Goal: Task Accomplishment & Management: Complete application form

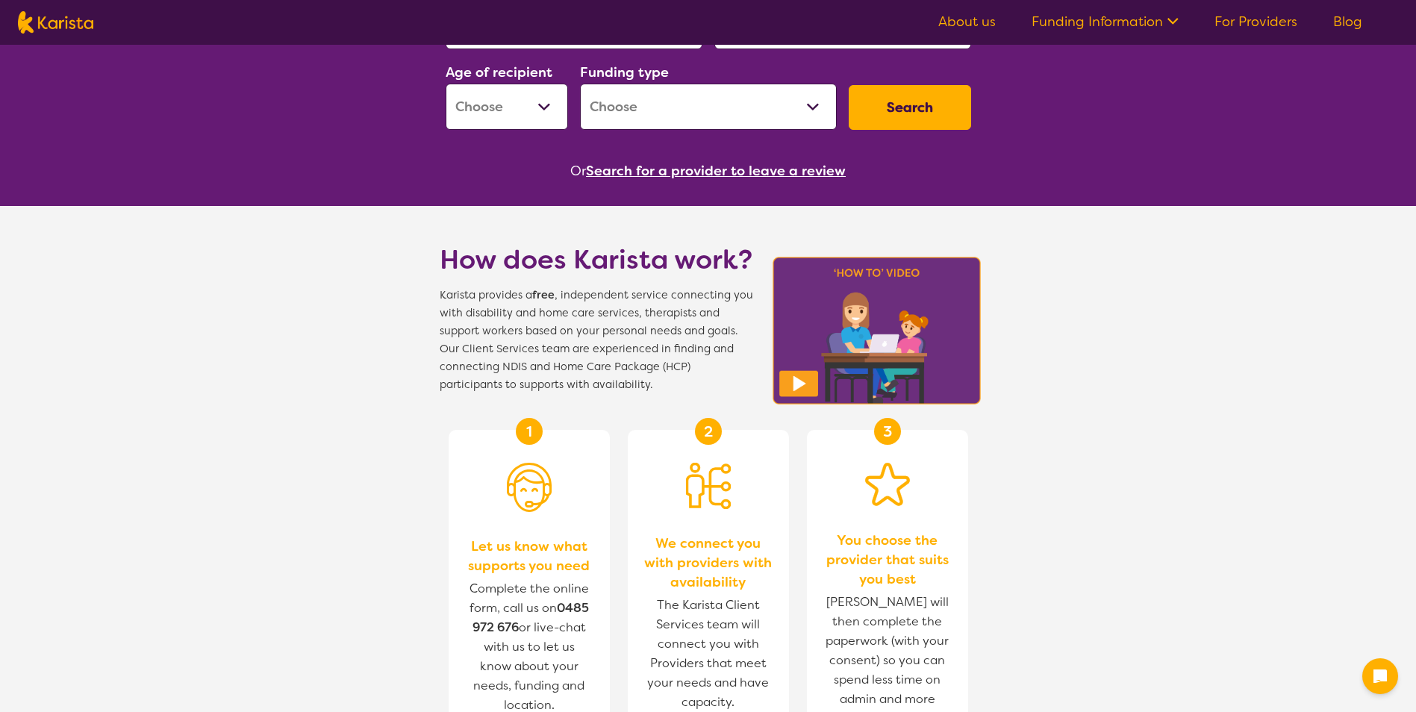
scroll to position [149, 0]
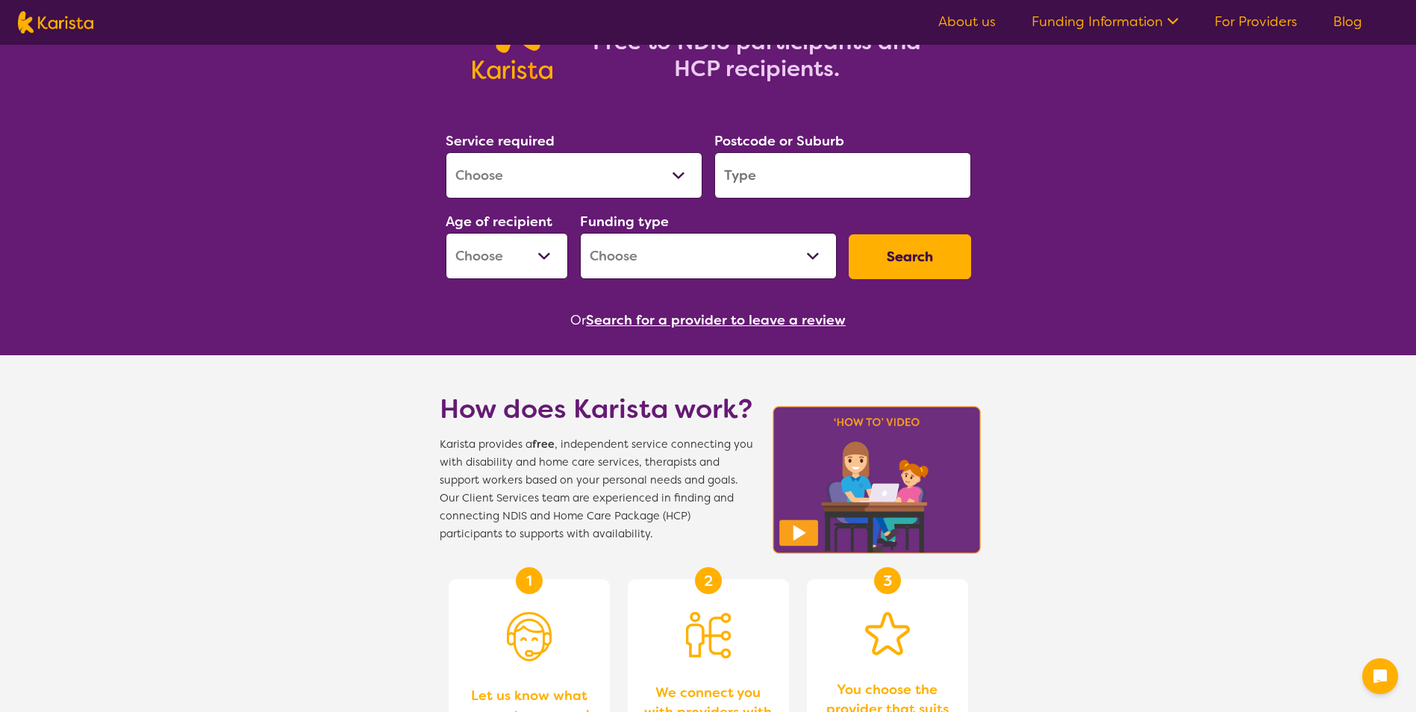
click at [1247, 21] on link "For Providers" at bounding box center [1255, 22] width 83 height 18
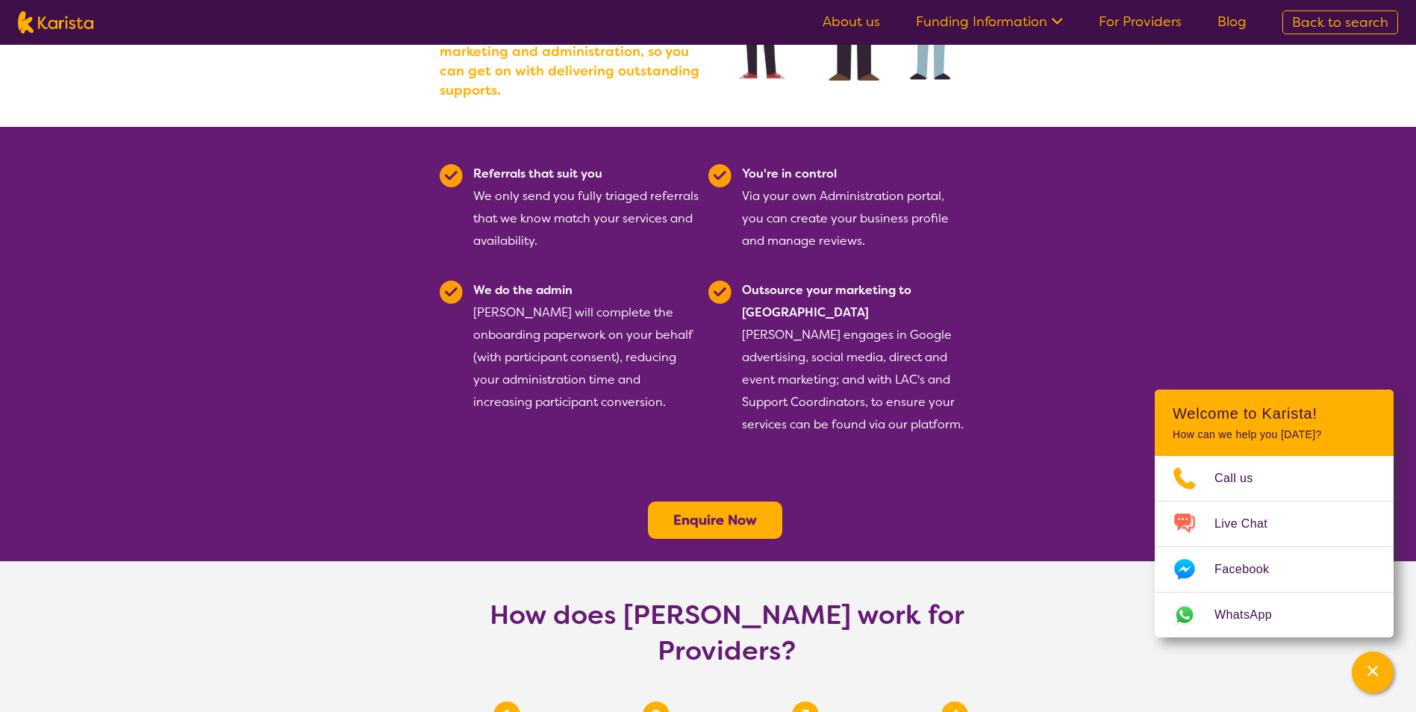
scroll to position [522, 0]
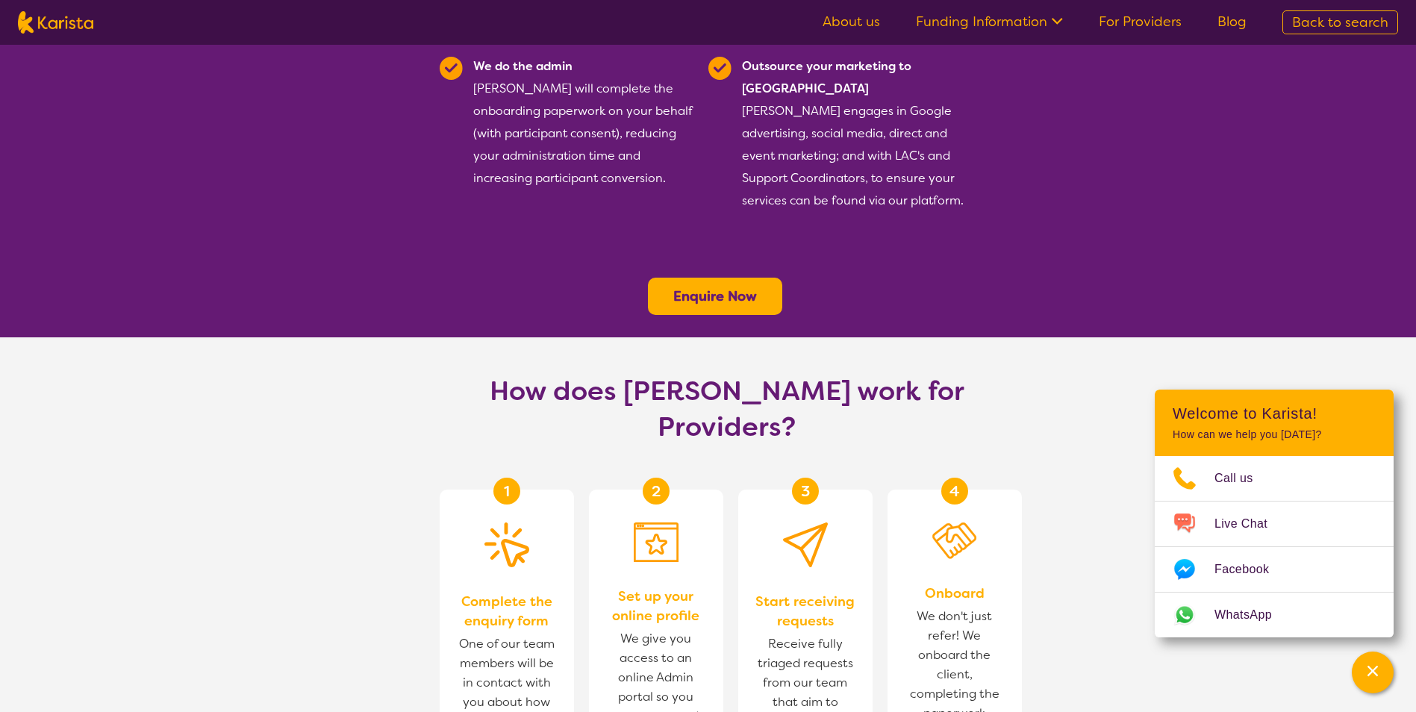
click at [728, 287] on b "Enquire Now" at bounding box center [715, 296] width 84 height 18
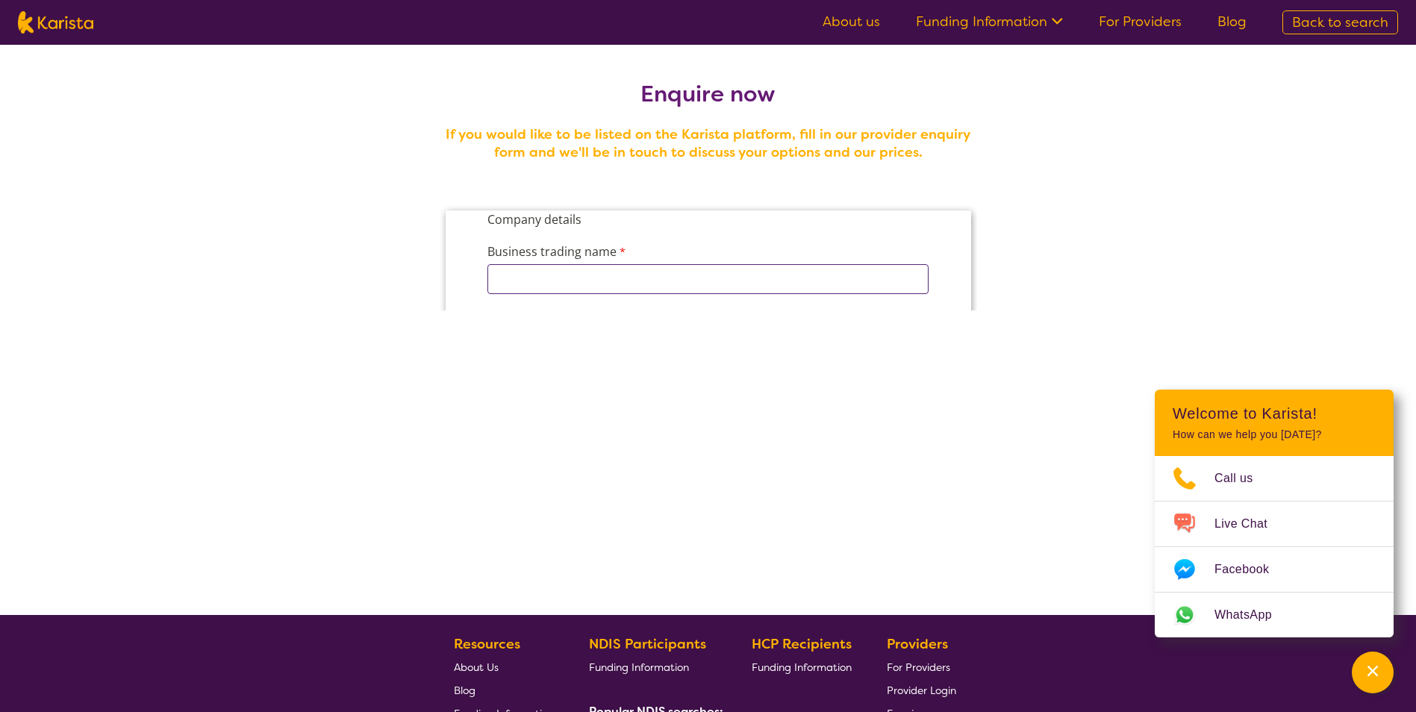
click at [566, 284] on input "Business trading name" at bounding box center [707, 279] width 441 height 30
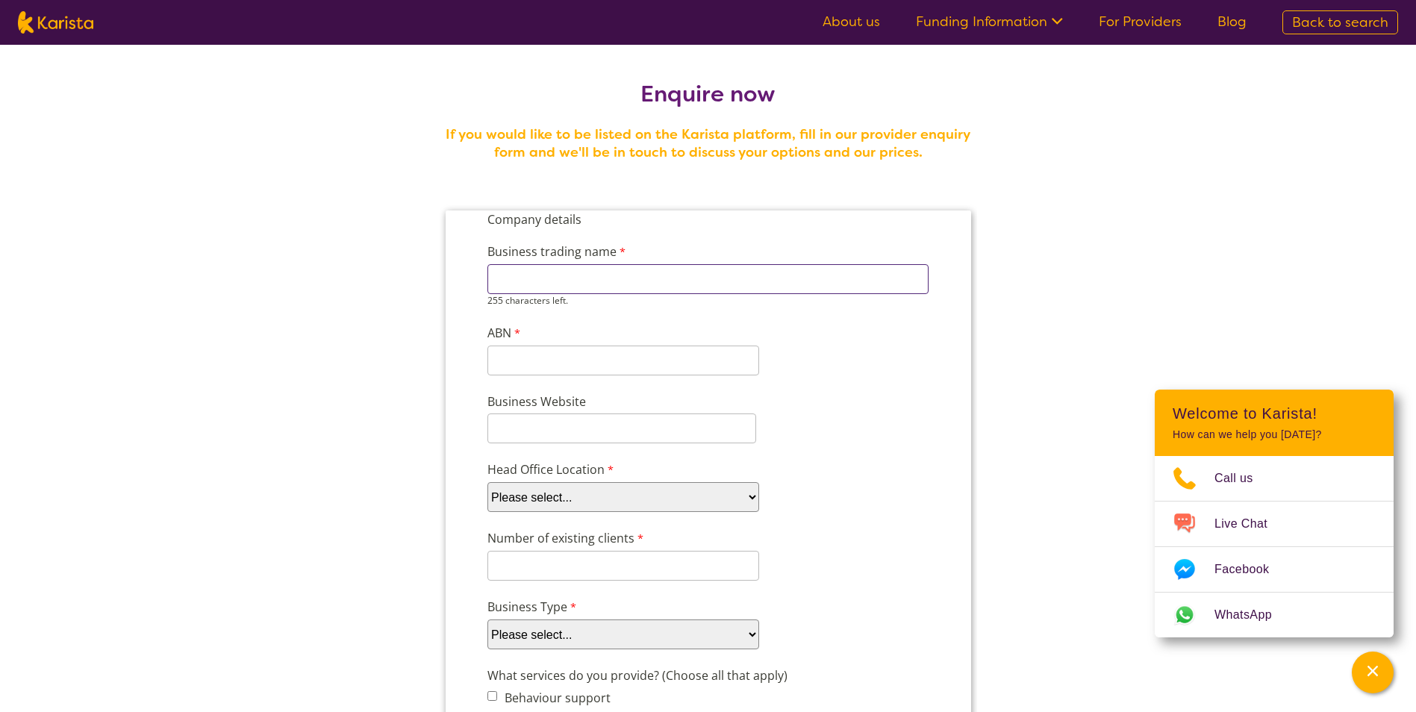
type input "Blossom Care Support Service"
click at [549, 350] on input "ABN" at bounding box center [623, 361] width 272 height 30
type input "79674492445"
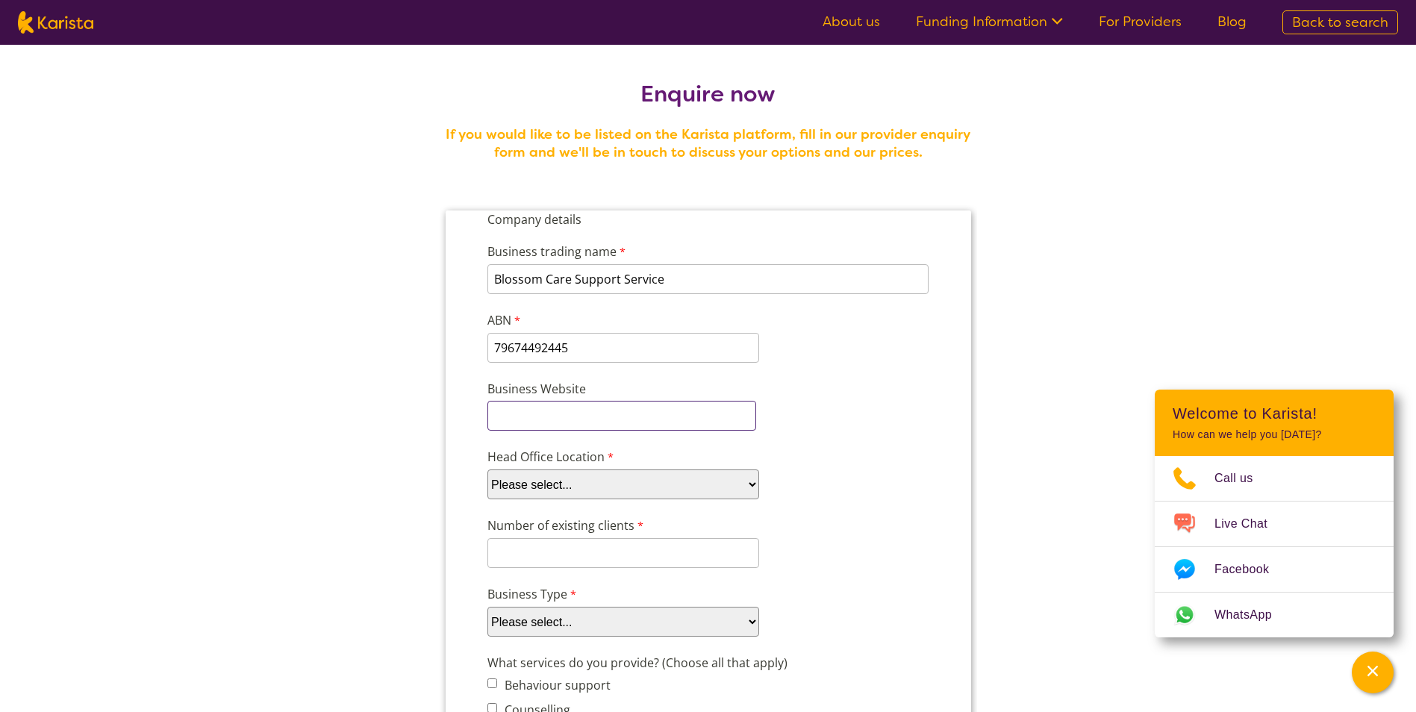
click at [567, 428] on input "Business Website" at bounding box center [621, 416] width 269 height 30
paste input "https://blossomcaresupports.com/"
type input "https://blossomcaresupports.com/"
drag, startPoint x: 645, startPoint y: 491, endPoint x: 628, endPoint y: 491, distance: 16.4
click at [645, 491] on select "Please select... ACT NSW NT QLD SA TAS VIC WA" at bounding box center [623, 484] width 272 height 30
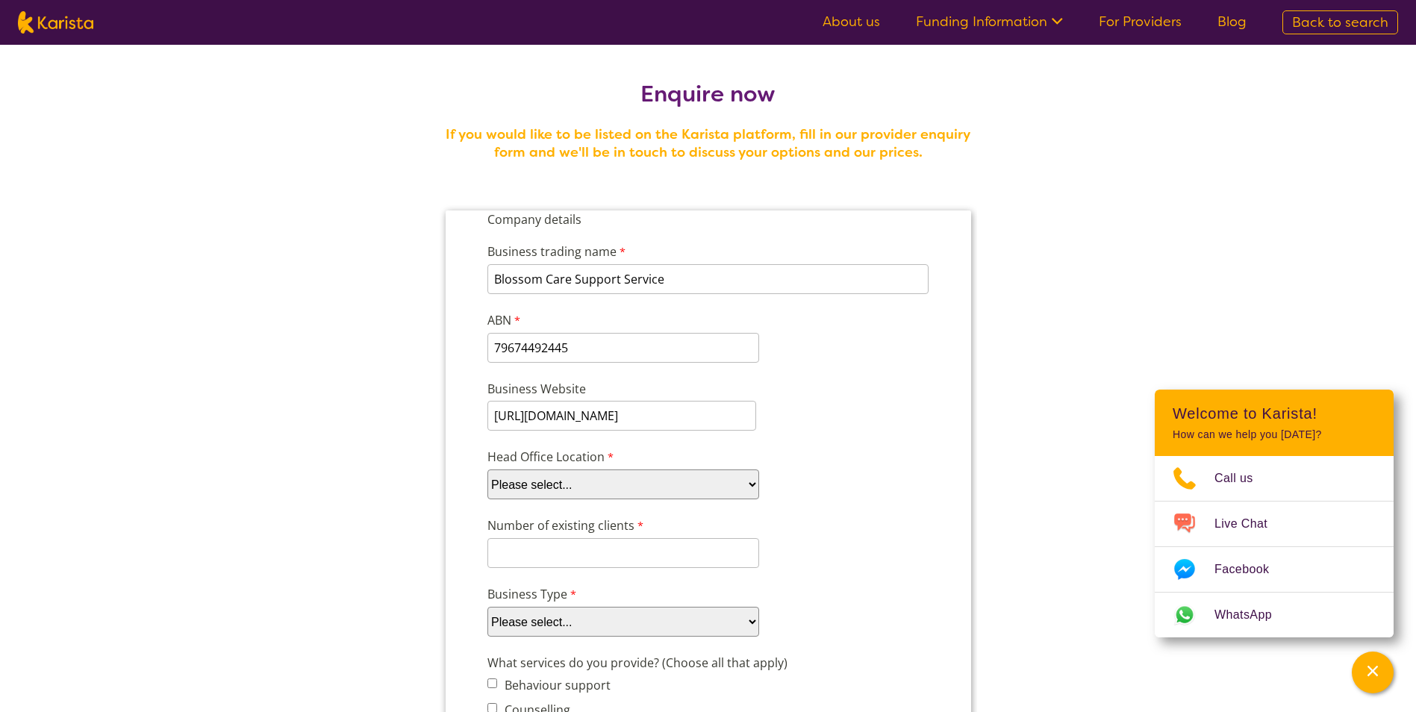
select select "tfa_97"
click at [487, 469] on select "Please select... ACT NSW NT QLD SA TAS VIC WA" at bounding box center [623, 484] width 272 height 30
click at [572, 552] on input "Number of existing clients" at bounding box center [623, 553] width 272 height 30
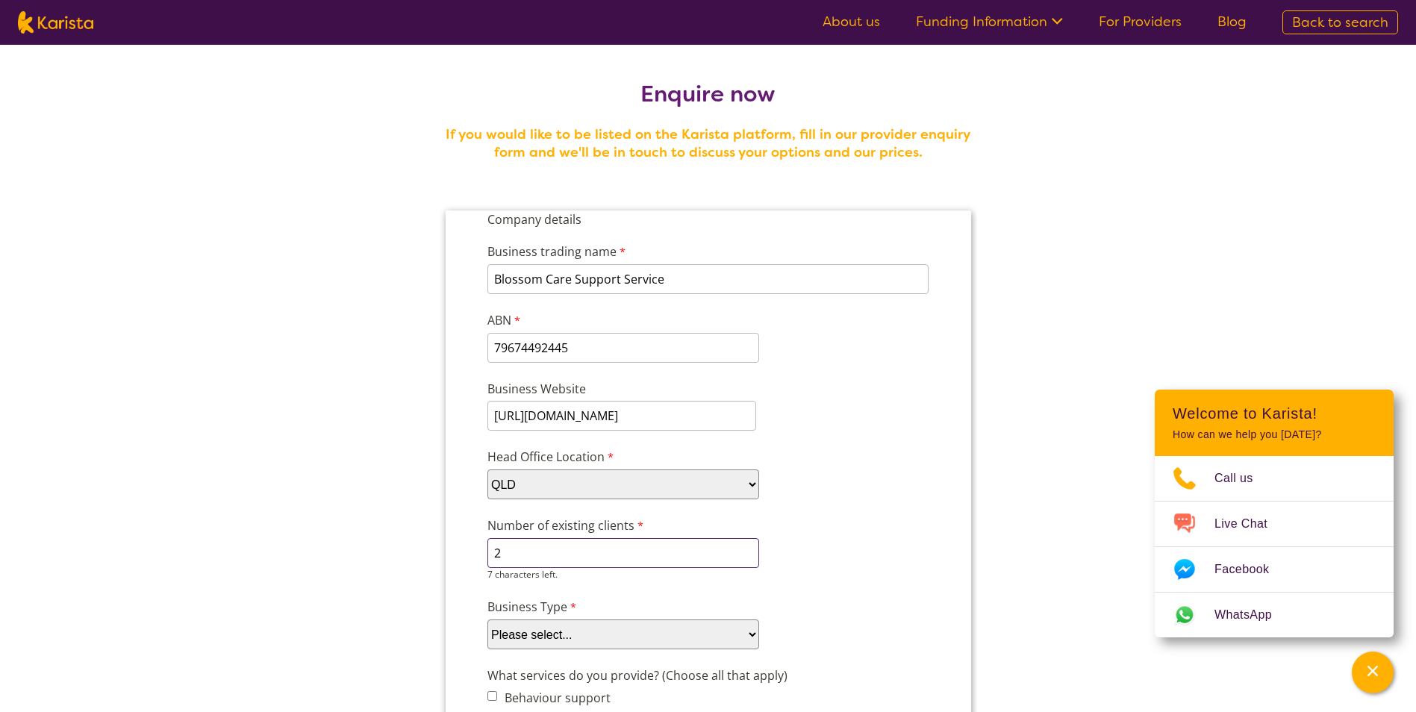
scroll to position [224, 0]
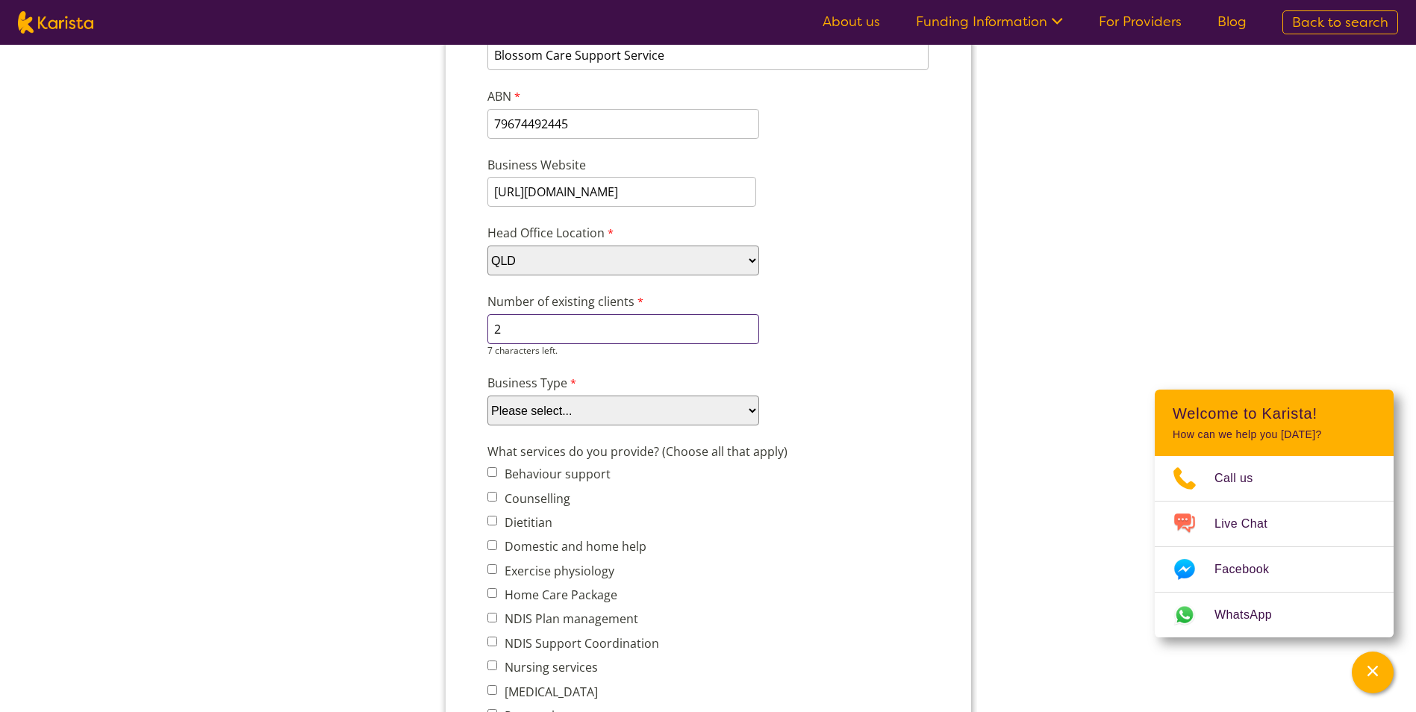
type input "2"
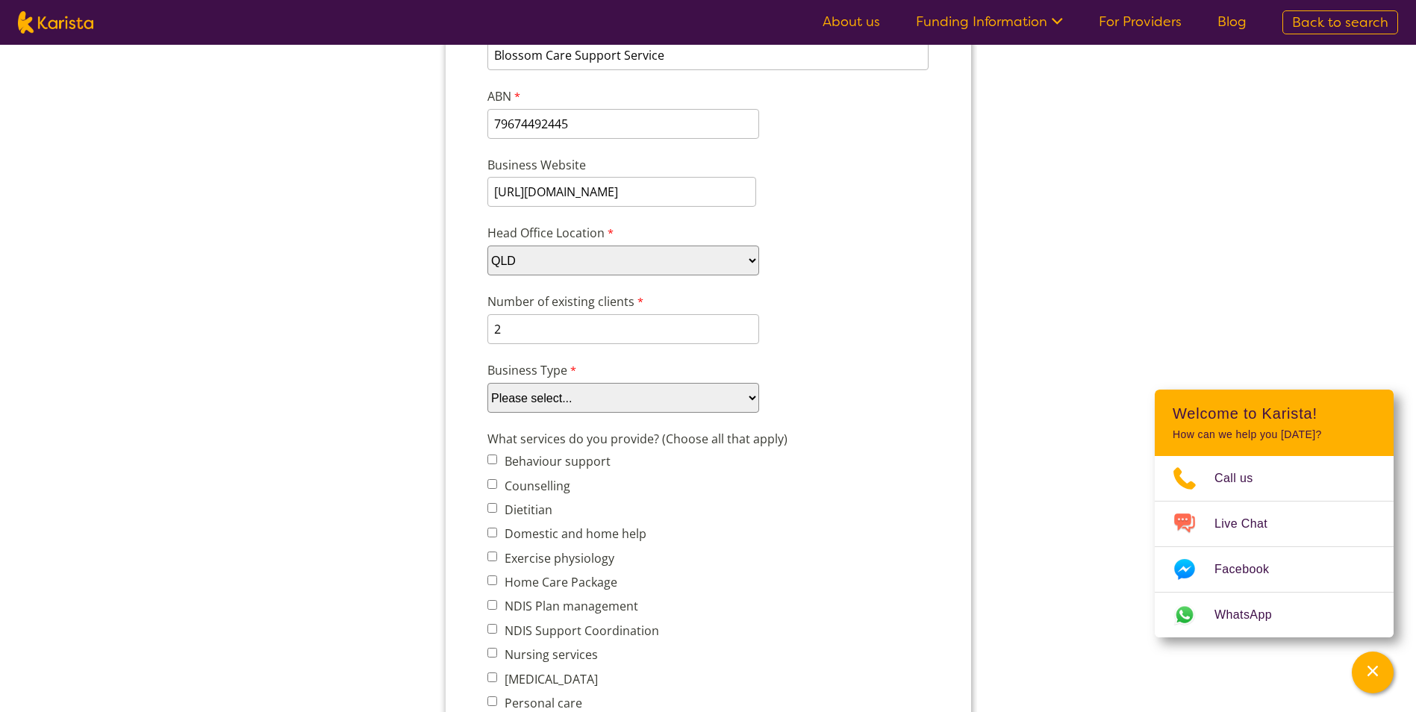
click at [527, 405] on select "Please select... Company Individual/Sole Trader Other (please specify)" at bounding box center [623, 398] width 272 height 30
select select "tfa_87"
click at [487, 408] on select "Please select... Company Individual/Sole Trader Other (please specify)" at bounding box center [623, 398] width 272 height 30
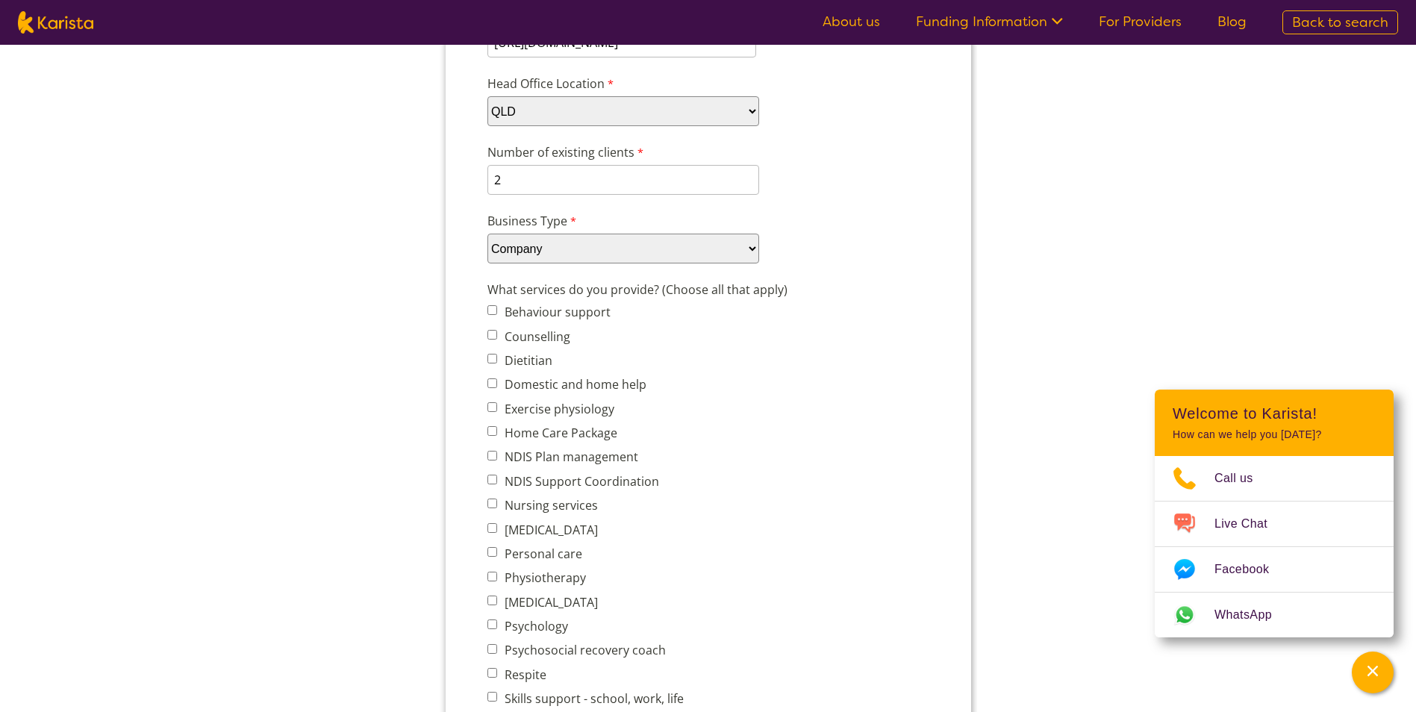
scroll to position [522, 0]
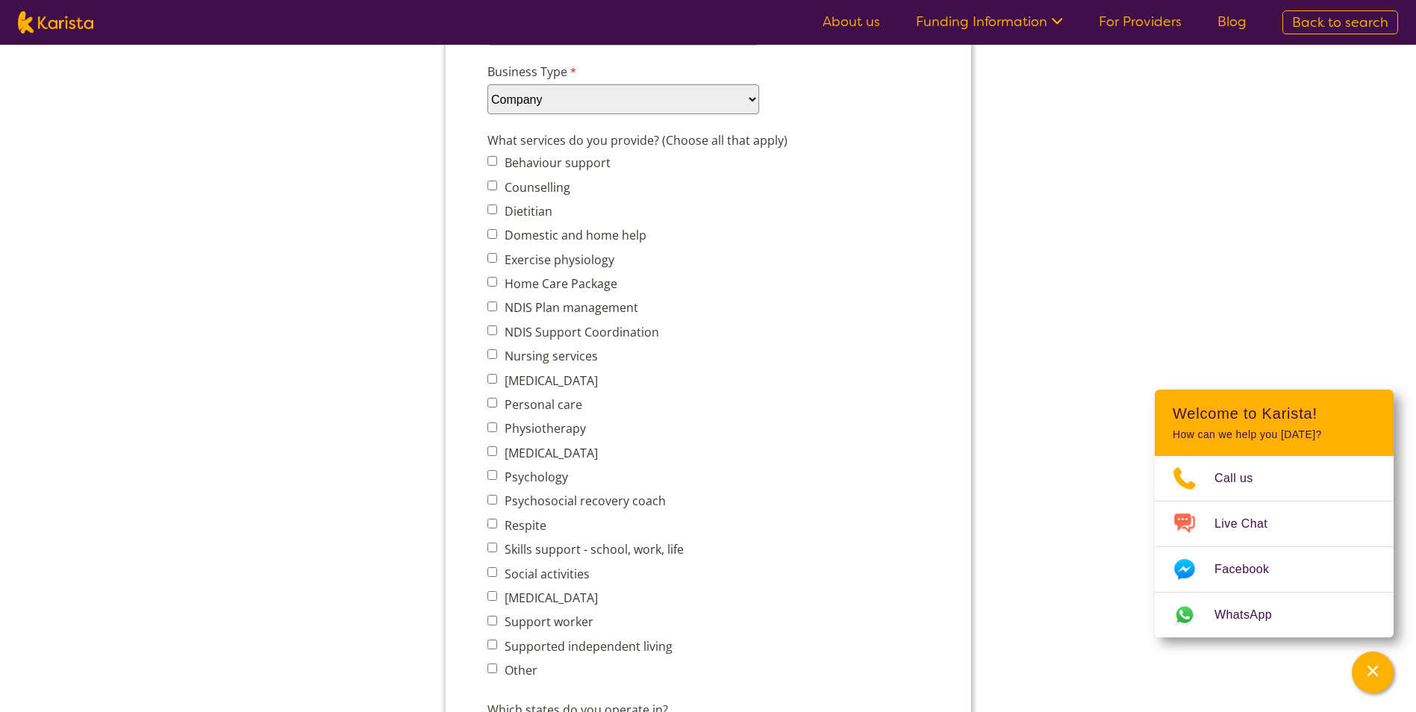
click at [532, 261] on label "Exercise physiology" at bounding box center [556, 260] width 114 height 16
click at [496, 261] on input "Exercise physiology" at bounding box center [492, 258] width 10 height 10
checkbox input "true"
click at [514, 309] on label "NDIS Plan management" at bounding box center [568, 307] width 138 height 16
click at [496, 309] on input "NDIS Plan management" at bounding box center [492, 307] width 10 height 10
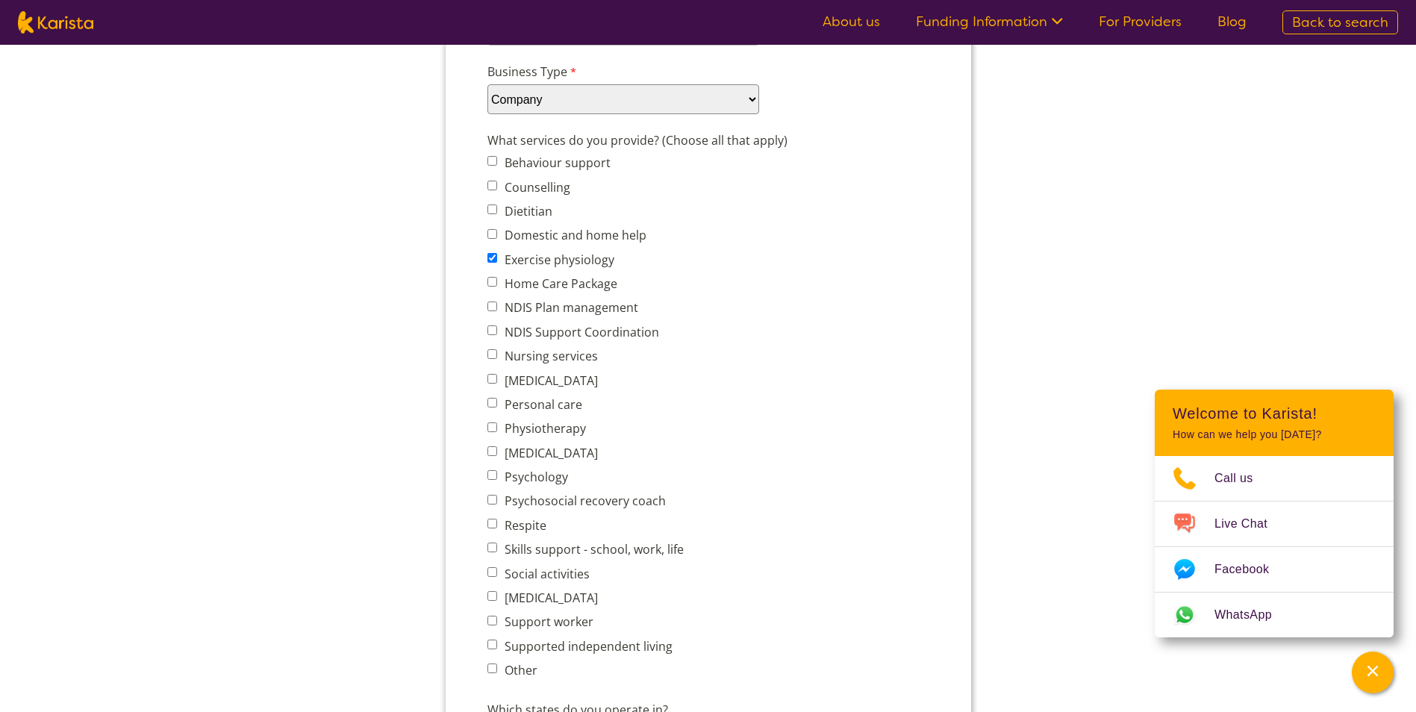
checkbox input "true"
click at [510, 331] on label "NDIS Support Coordination" at bounding box center [578, 332] width 159 height 16
click at [496, 331] on input "NDIS Support Coordination" at bounding box center [492, 330] width 10 height 10
checkbox input "true"
click at [505, 357] on label "Nursing services" at bounding box center [548, 356] width 98 height 16
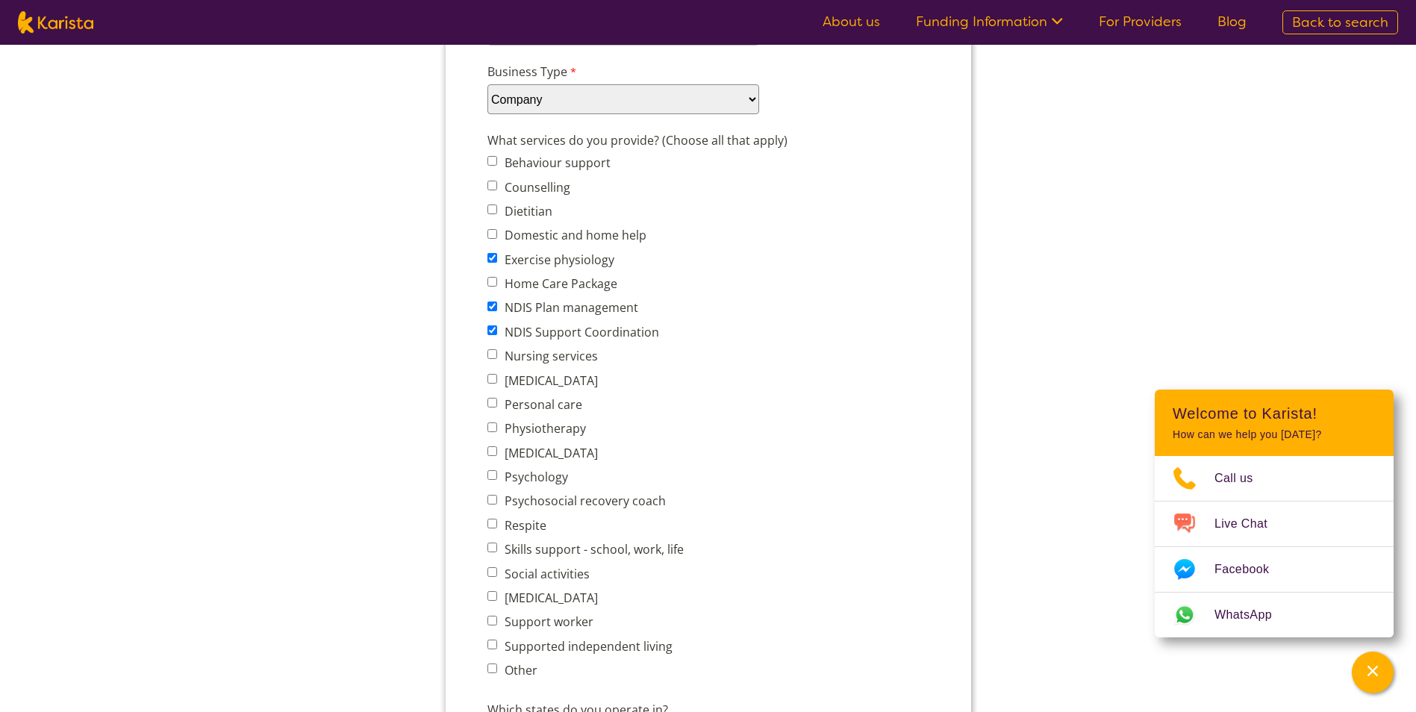
click at [496, 357] on input "Nursing services" at bounding box center [492, 354] width 10 height 10
checkbox input "true"
click at [532, 399] on label "Personal care" at bounding box center [540, 404] width 82 height 16
click at [496, 399] on input "Personal care" at bounding box center [492, 403] width 10 height 10
checkbox input "true"
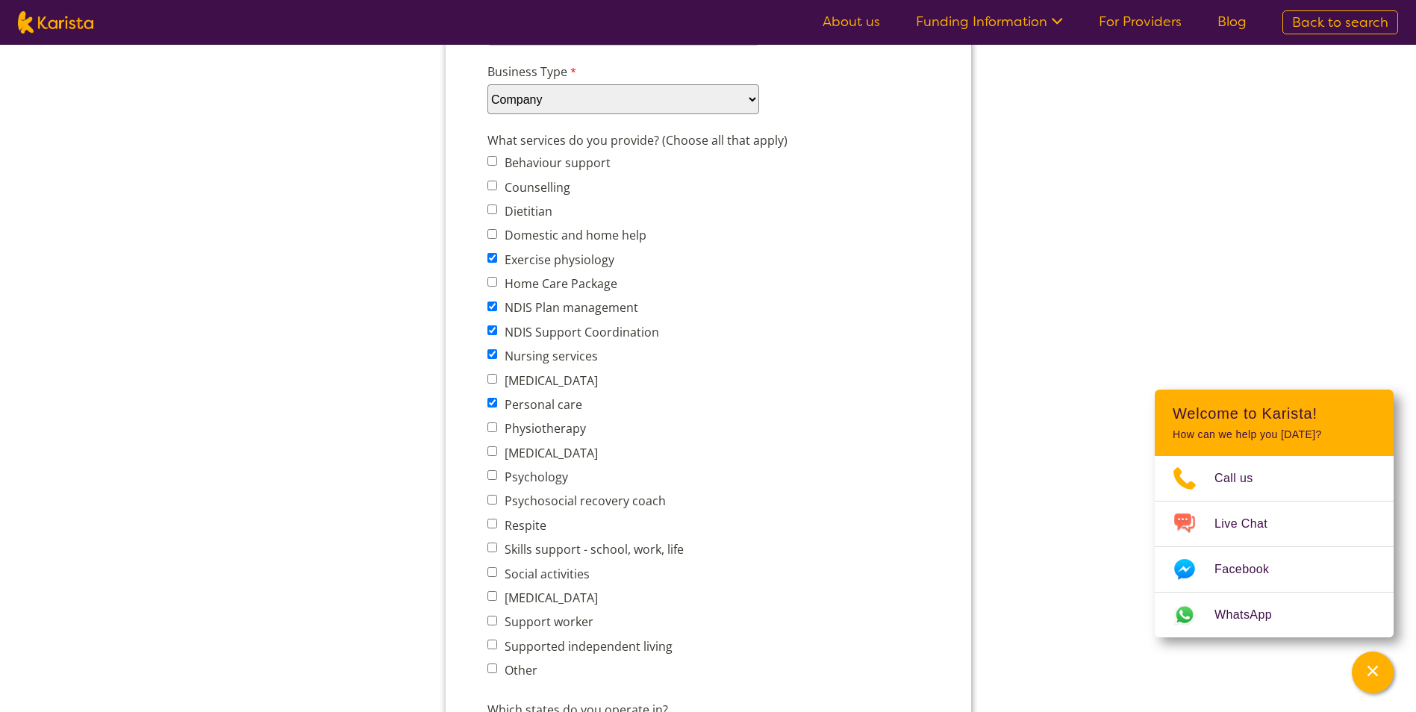
click at [534, 480] on label "Psychology" at bounding box center [533, 477] width 68 height 16
click at [496, 480] on input "Psychology" at bounding box center [492, 475] width 10 height 10
checkbox input "true"
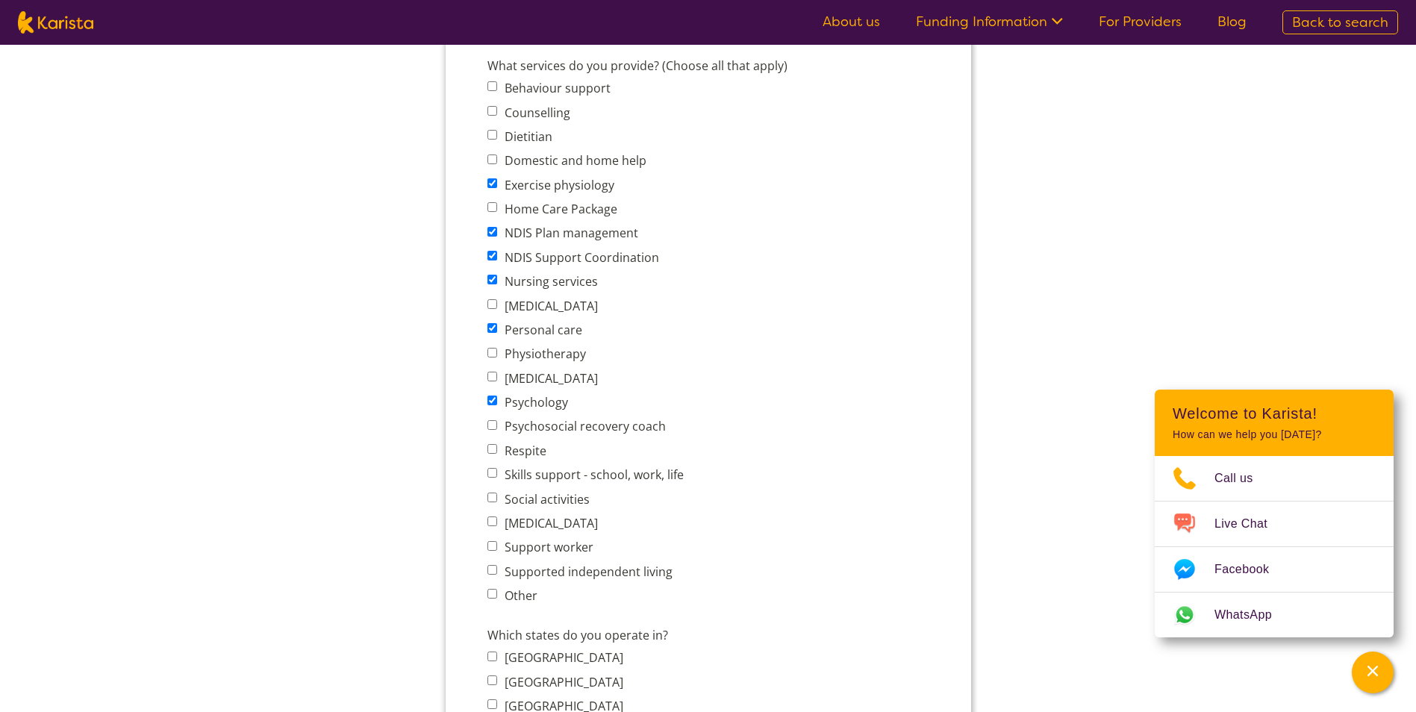
click at [542, 544] on label "Support worker" at bounding box center [545, 547] width 93 height 16
click at [496, 544] on input "Support worker" at bounding box center [492, 546] width 10 height 10
checkbox input "true"
click at [551, 500] on label "Social activities" at bounding box center [544, 499] width 90 height 16
click at [496, 500] on input "Social activities" at bounding box center [492, 498] width 10 height 10
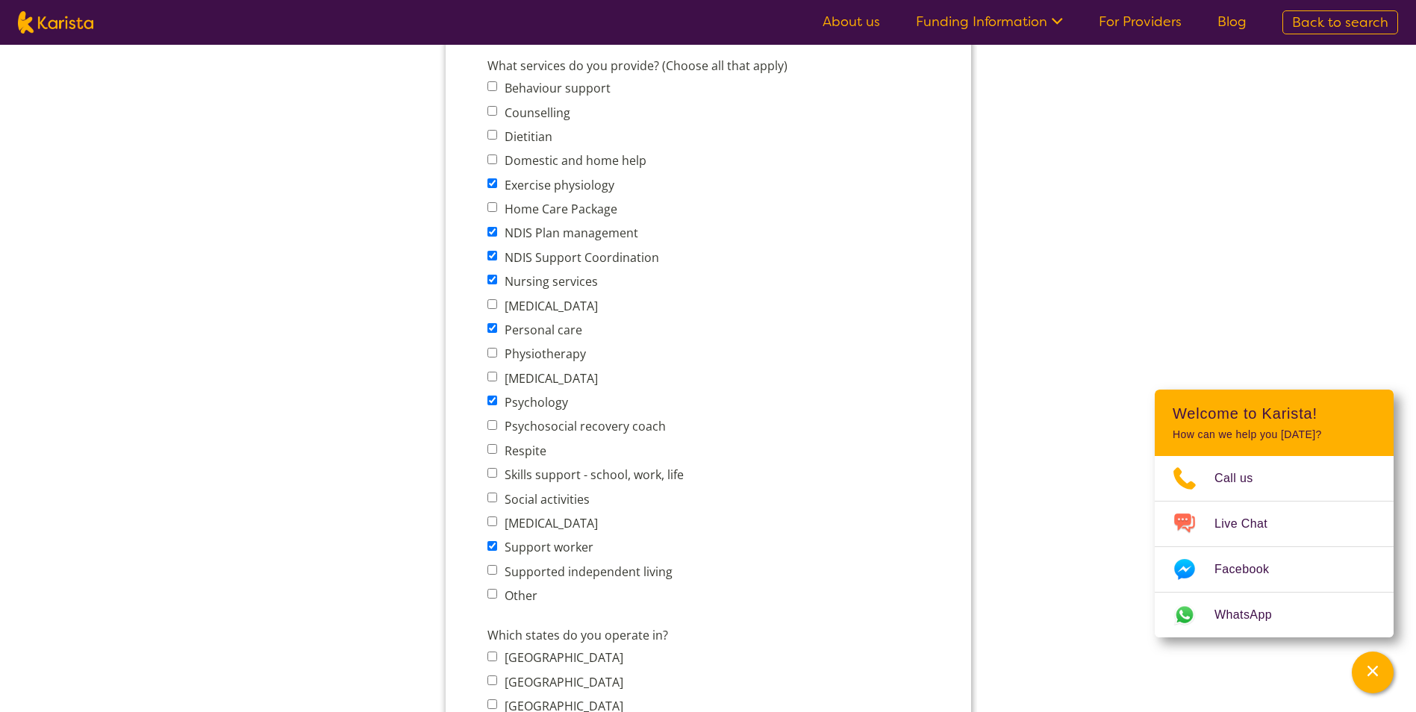
checkbox input "true"
click at [577, 570] on label "Supported independent living" at bounding box center [585, 572] width 172 height 16
click at [496, 570] on input "Supported independent living" at bounding box center [492, 570] width 10 height 10
checkbox input "true"
click at [567, 481] on label "Skills support - school, work, life" at bounding box center [591, 474] width 184 height 16
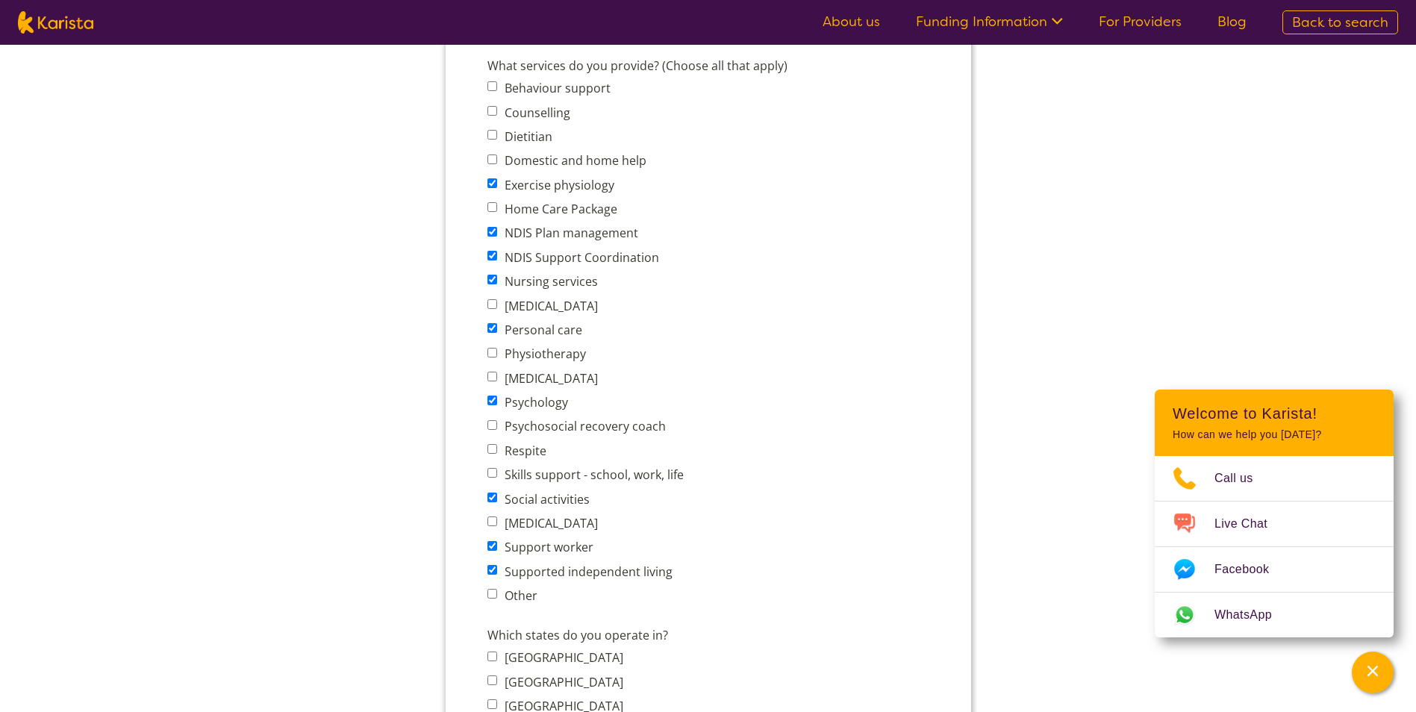
click at [496, 478] on input "Skills support - school, work, life" at bounding box center [492, 473] width 10 height 10
checkbox input "true"
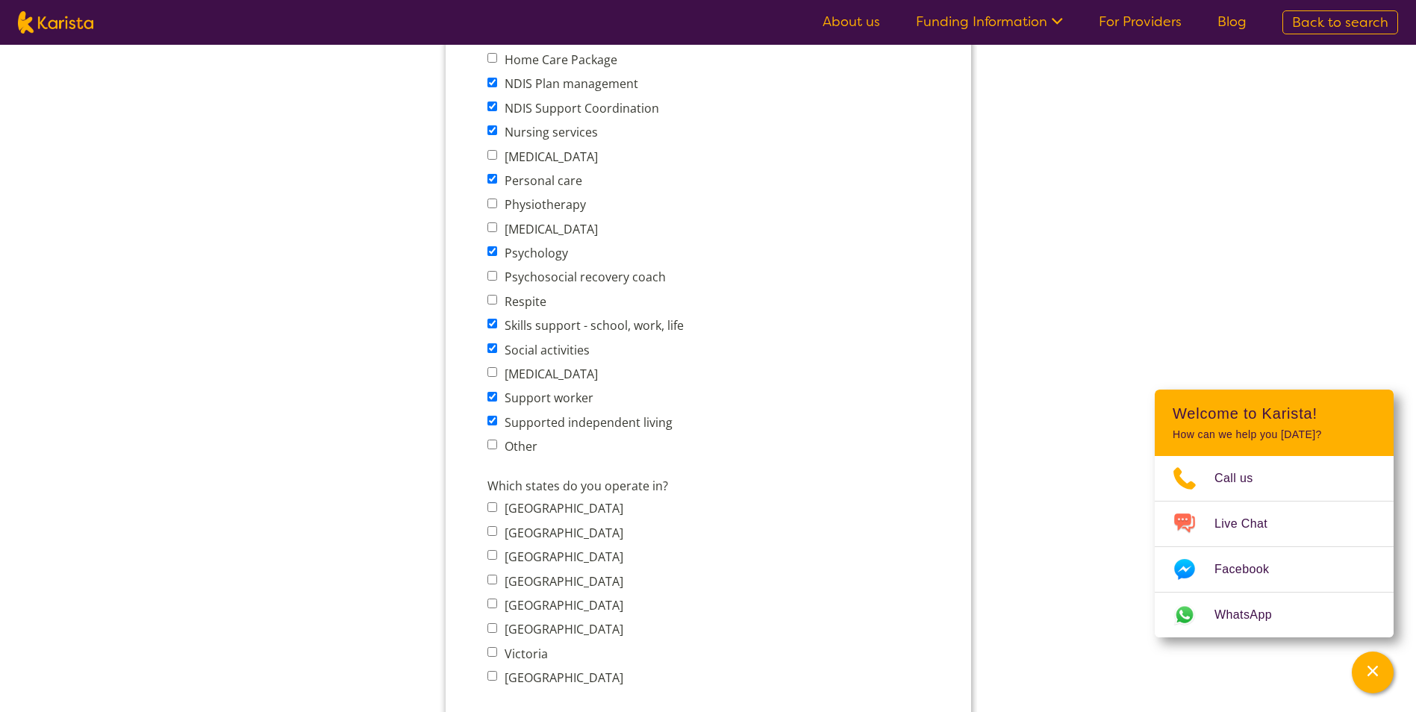
scroll to position [896, 0]
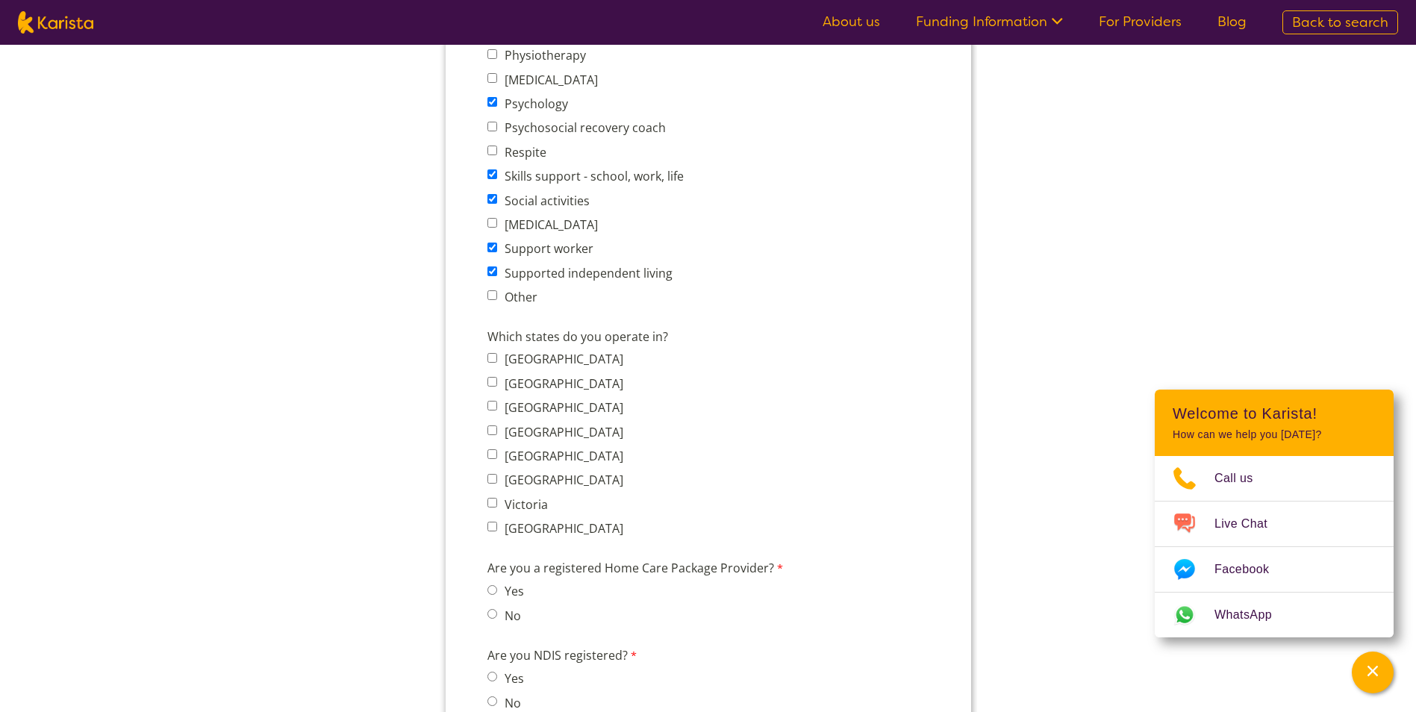
click at [534, 432] on label "Queensland" at bounding box center [560, 432] width 123 height 16
click at [496, 432] on input "Queensland" at bounding box center [492, 430] width 10 height 10
checkbox input "true"
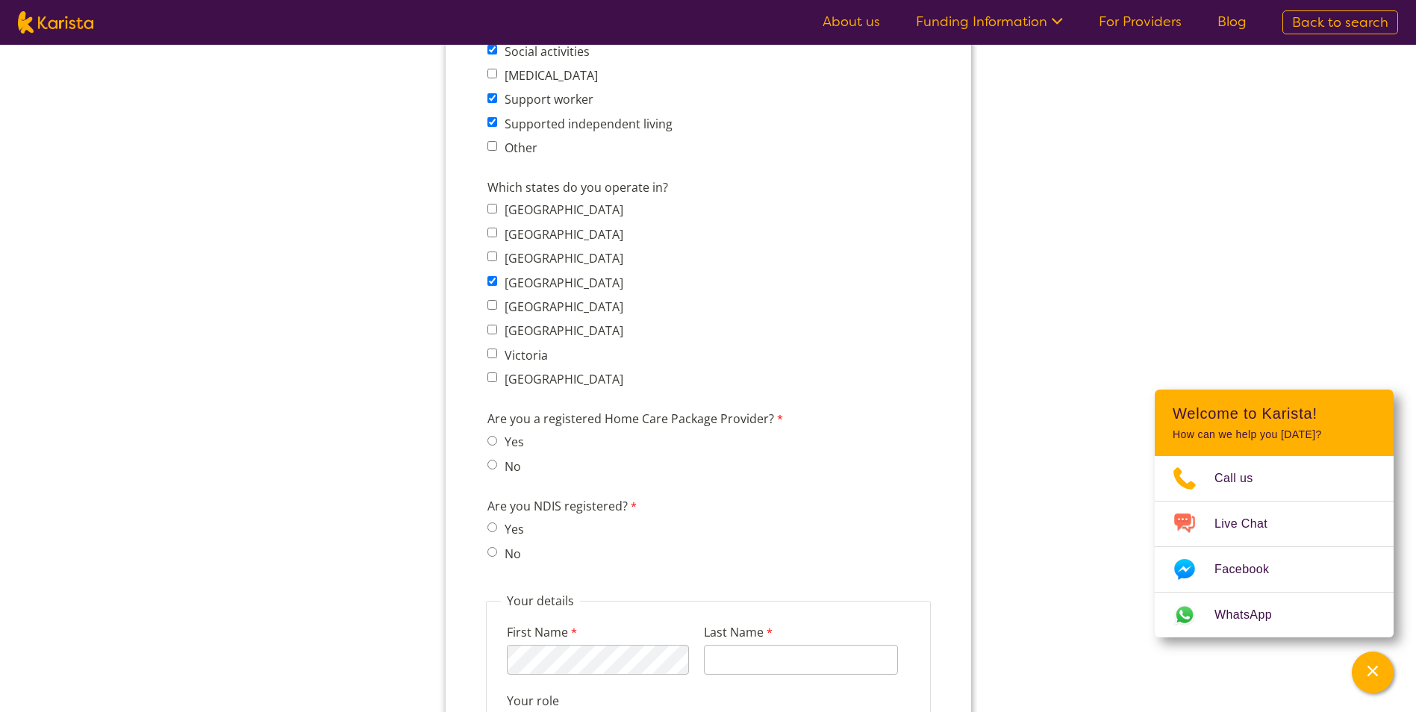
click at [502, 466] on label "No" at bounding box center [509, 466] width 21 height 16
click at [496, 466] on input "No" at bounding box center [492, 465] width 10 height 10
radio input "true"
click at [504, 549] on label "No" at bounding box center [509, 554] width 21 height 16
click at [496, 549] on input "No" at bounding box center [492, 552] width 10 height 10
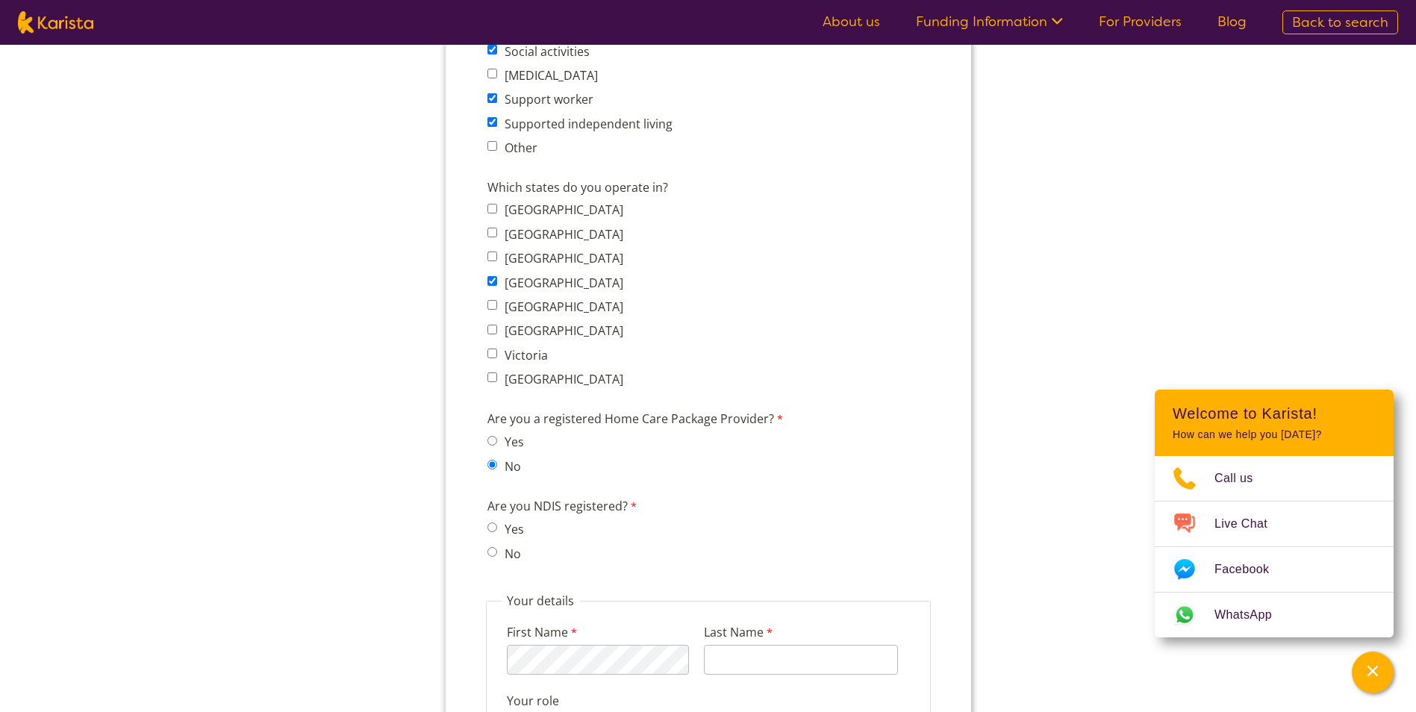
radio input "true"
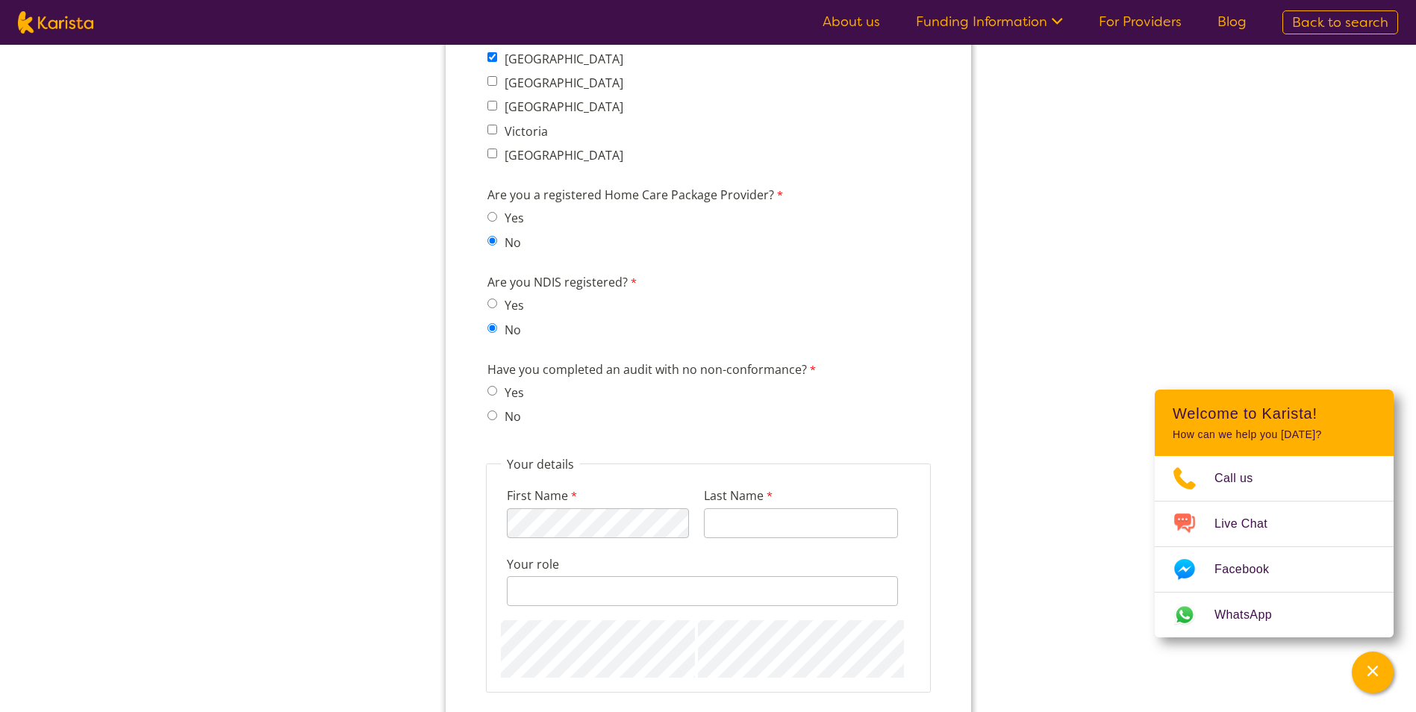
scroll to position [1343, 0]
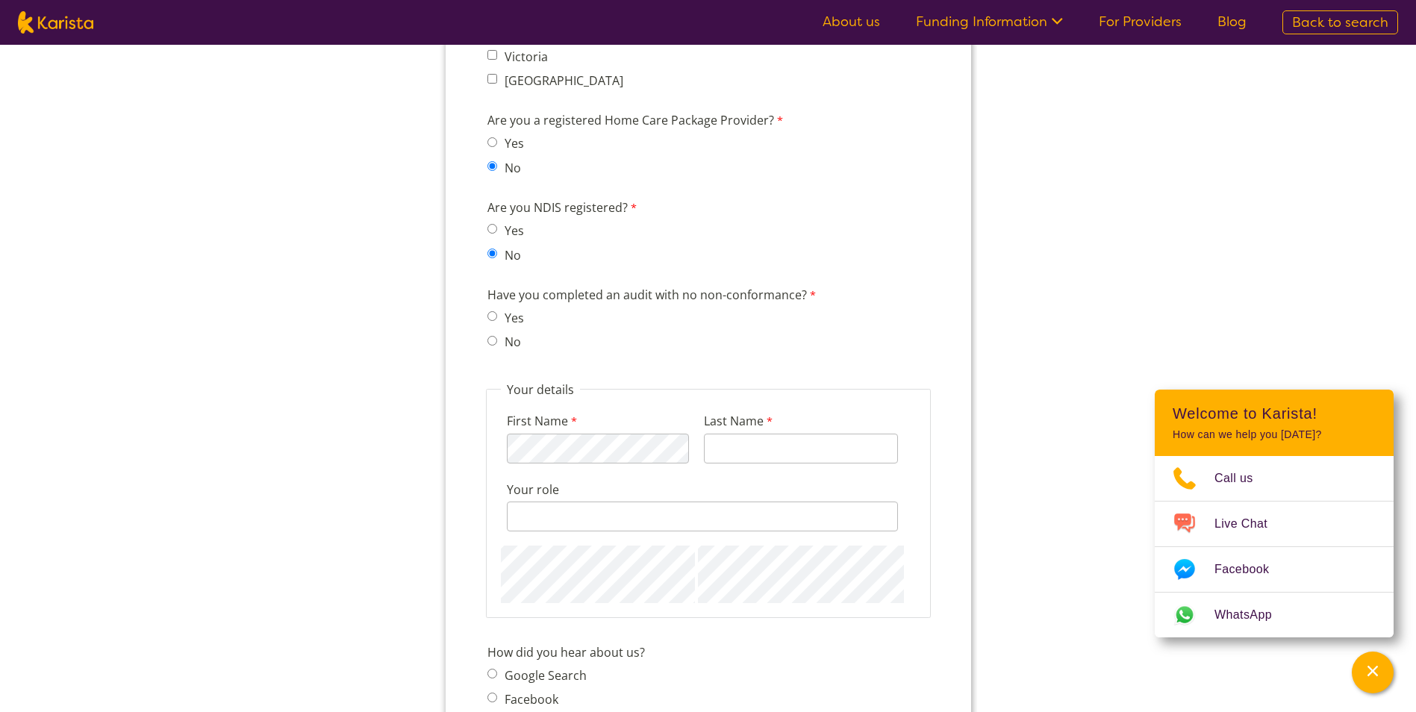
click at [502, 316] on label "Yes" at bounding box center [511, 318] width 24 height 16
click at [496, 316] on input "Yes" at bounding box center [492, 316] width 10 height 10
radio input "true"
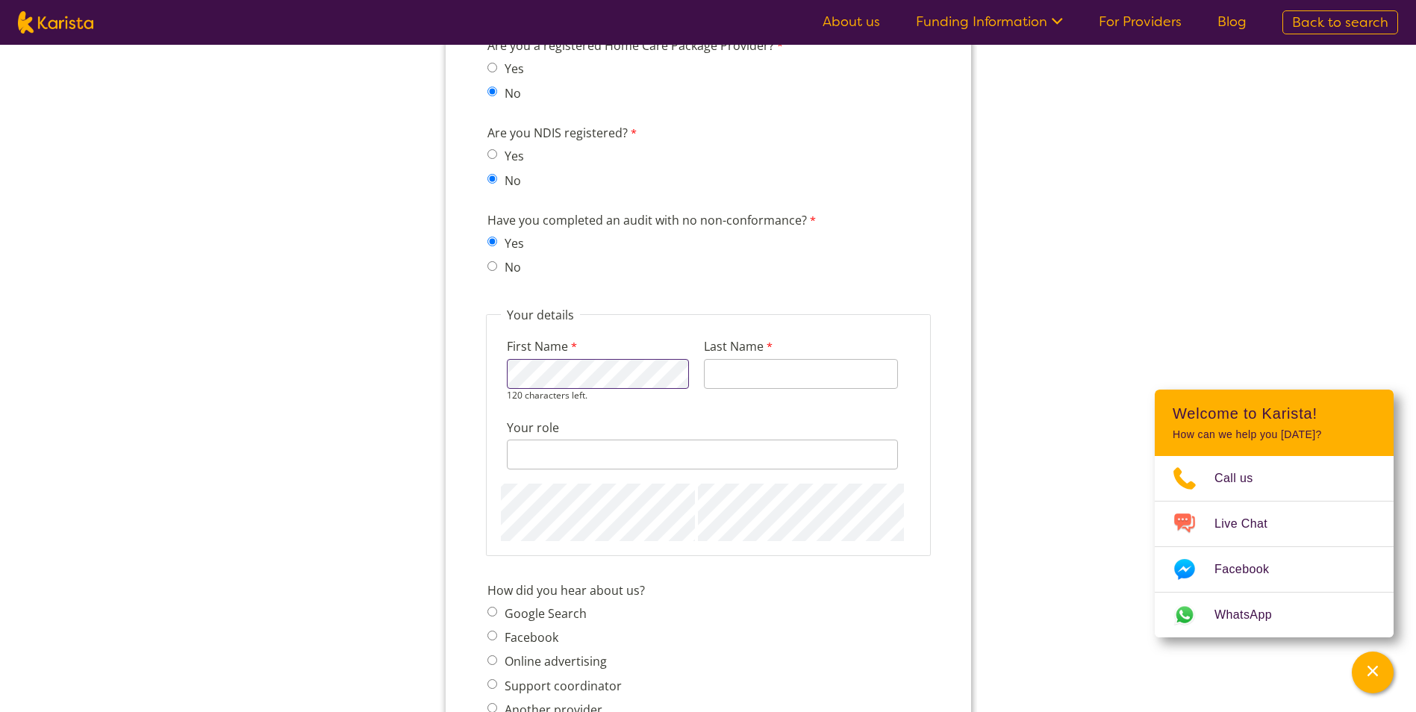
type input "Mohamed"
click at [587, 448] on input "Your role" at bounding box center [701, 442] width 391 height 30
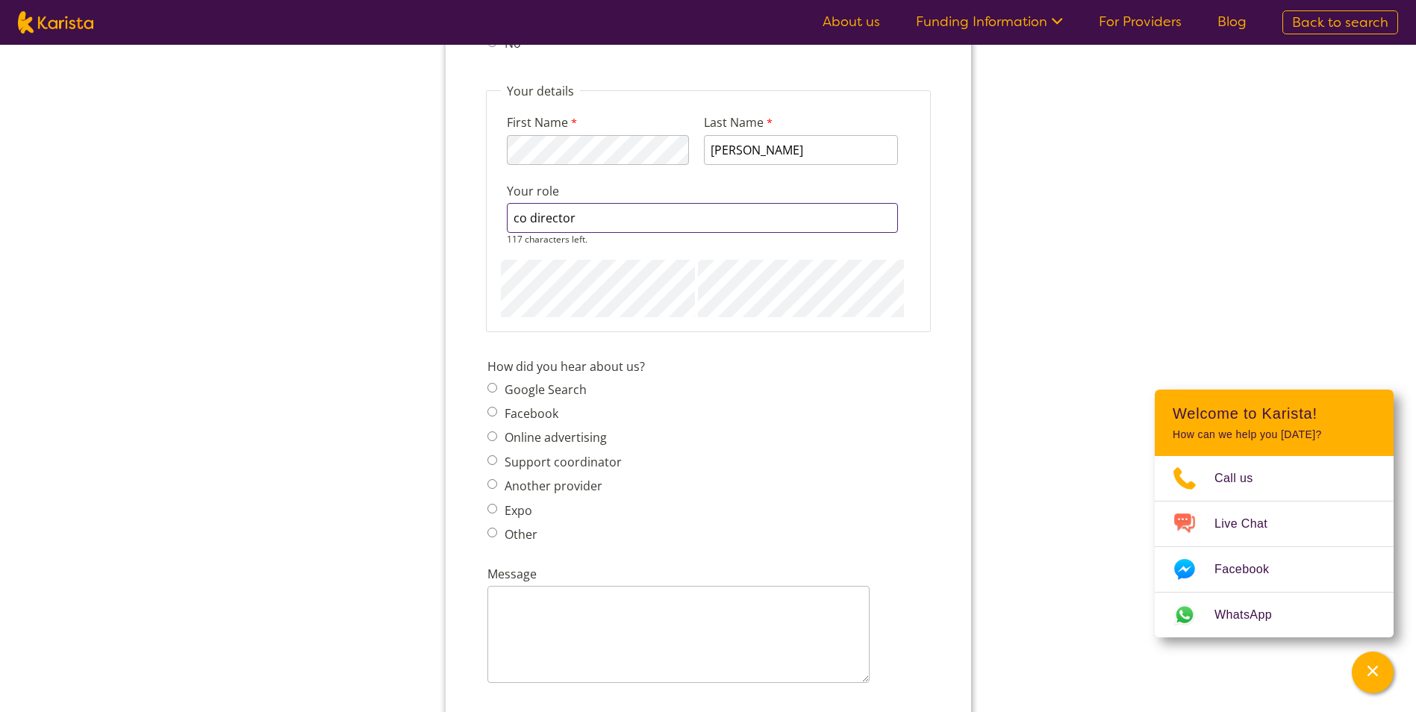
type input "co director"
click at [564, 388] on span "Google Search Facebook Online advertising Support coordinator Another provider …" at bounding box center [558, 461] width 143 height 166
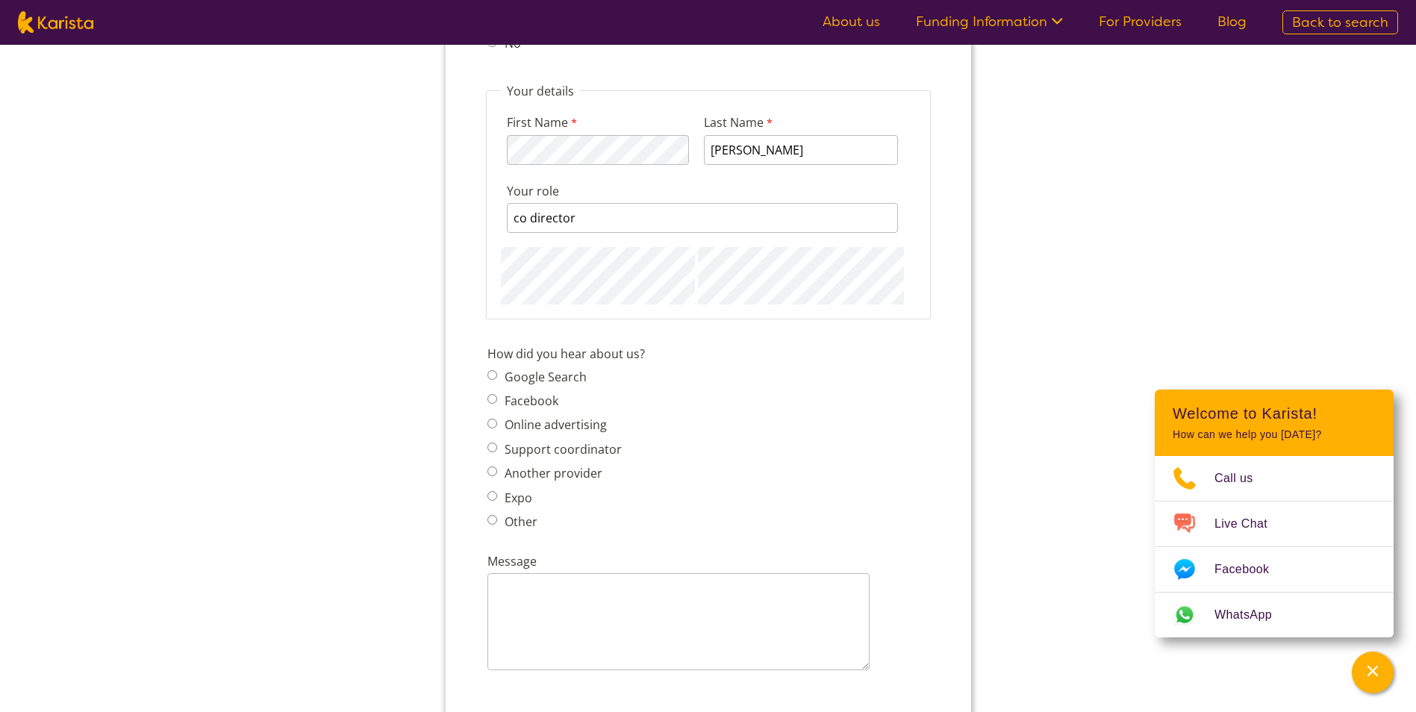
click at [565, 384] on label "Google Search" at bounding box center [542, 377] width 87 height 16
click at [496, 380] on input "Google Search" at bounding box center [492, 375] width 10 height 10
radio input "true"
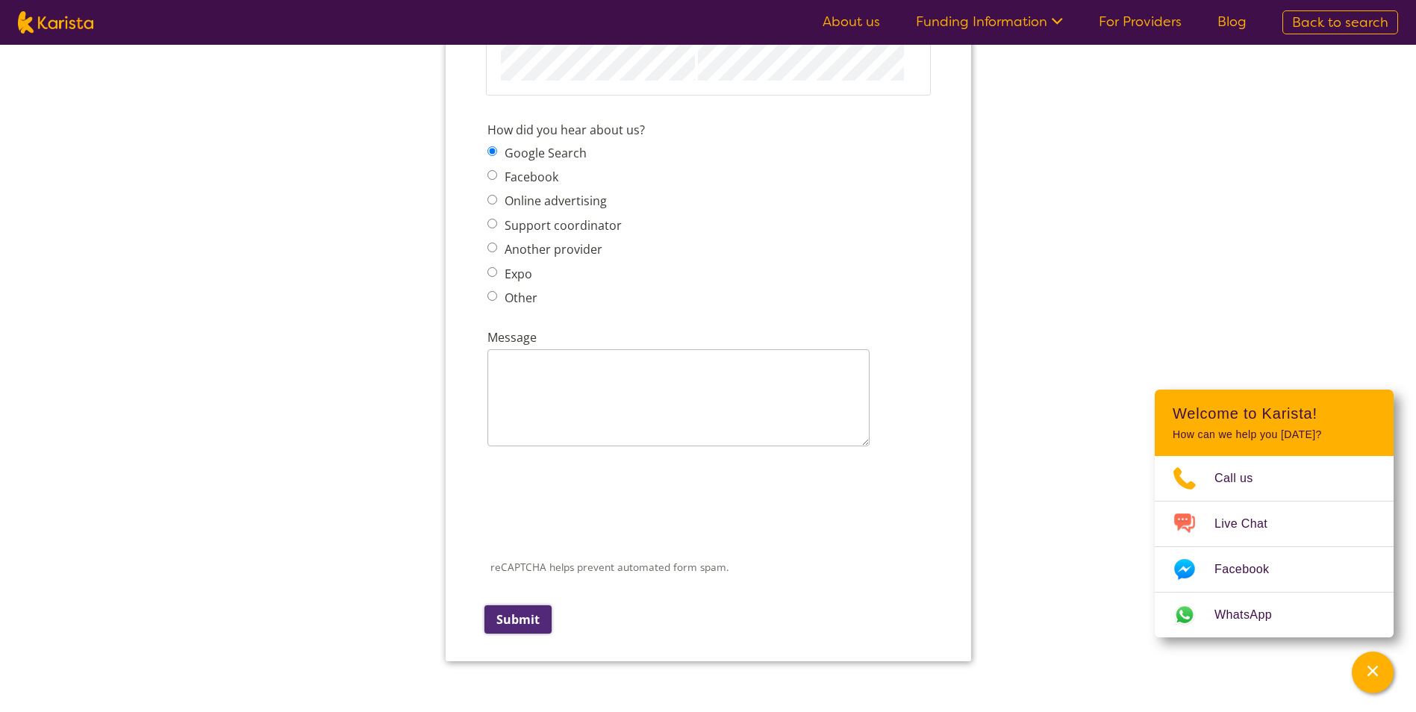
click at [519, 614] on input "Submit" at bounding box center [517, 619] width 67 height 28
